Goal: Task Accomplishment & Management: Use online tool/utility

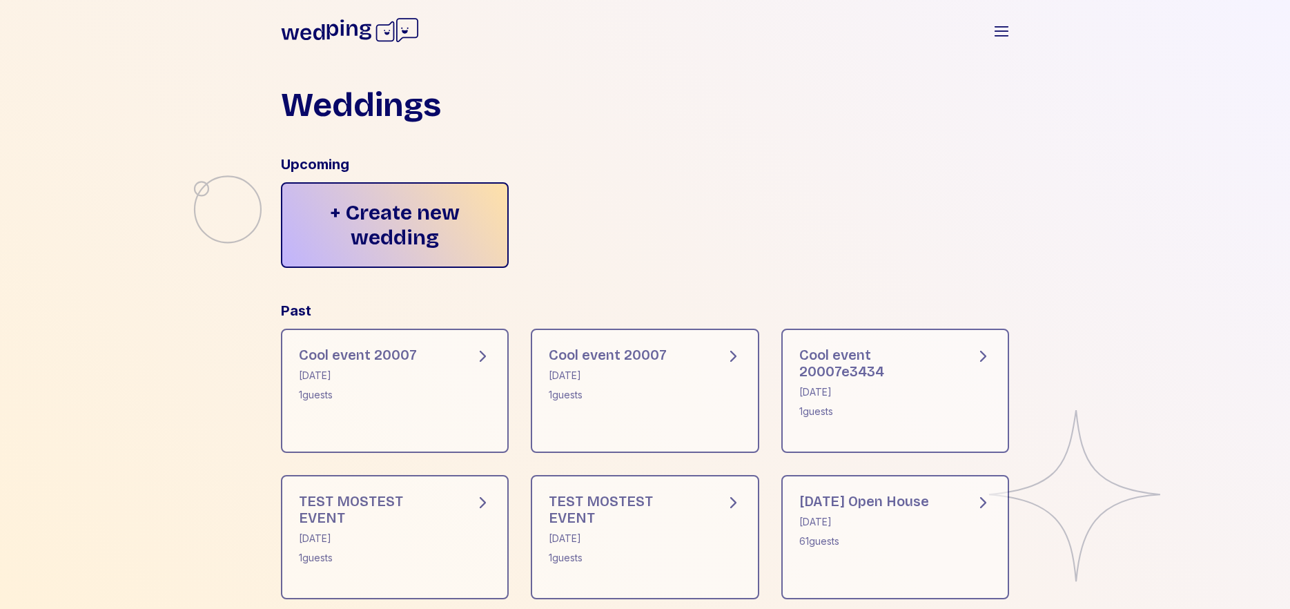
click at [362, 22] on icon at bounding box center [350, 30] width 138 height 44
click at [361, 31] on icon at bounding box center [350, 30] width 138 height 44
